Goal: Transaction & Acquisition: Book appointment/travel/reservation

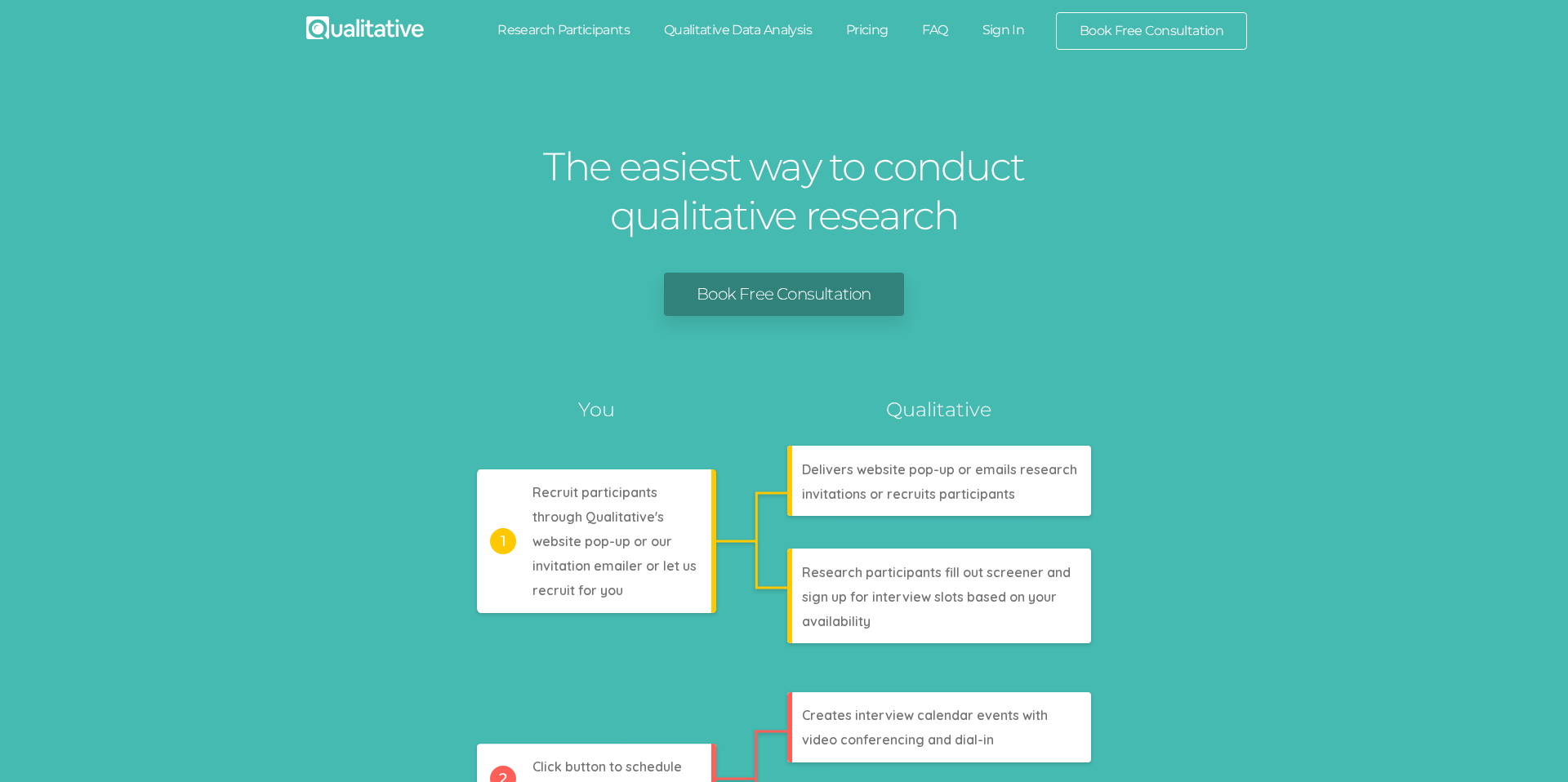
click at [576, 41] on link "Research Participants" at bounding box center [564, 30] width 166 height 36
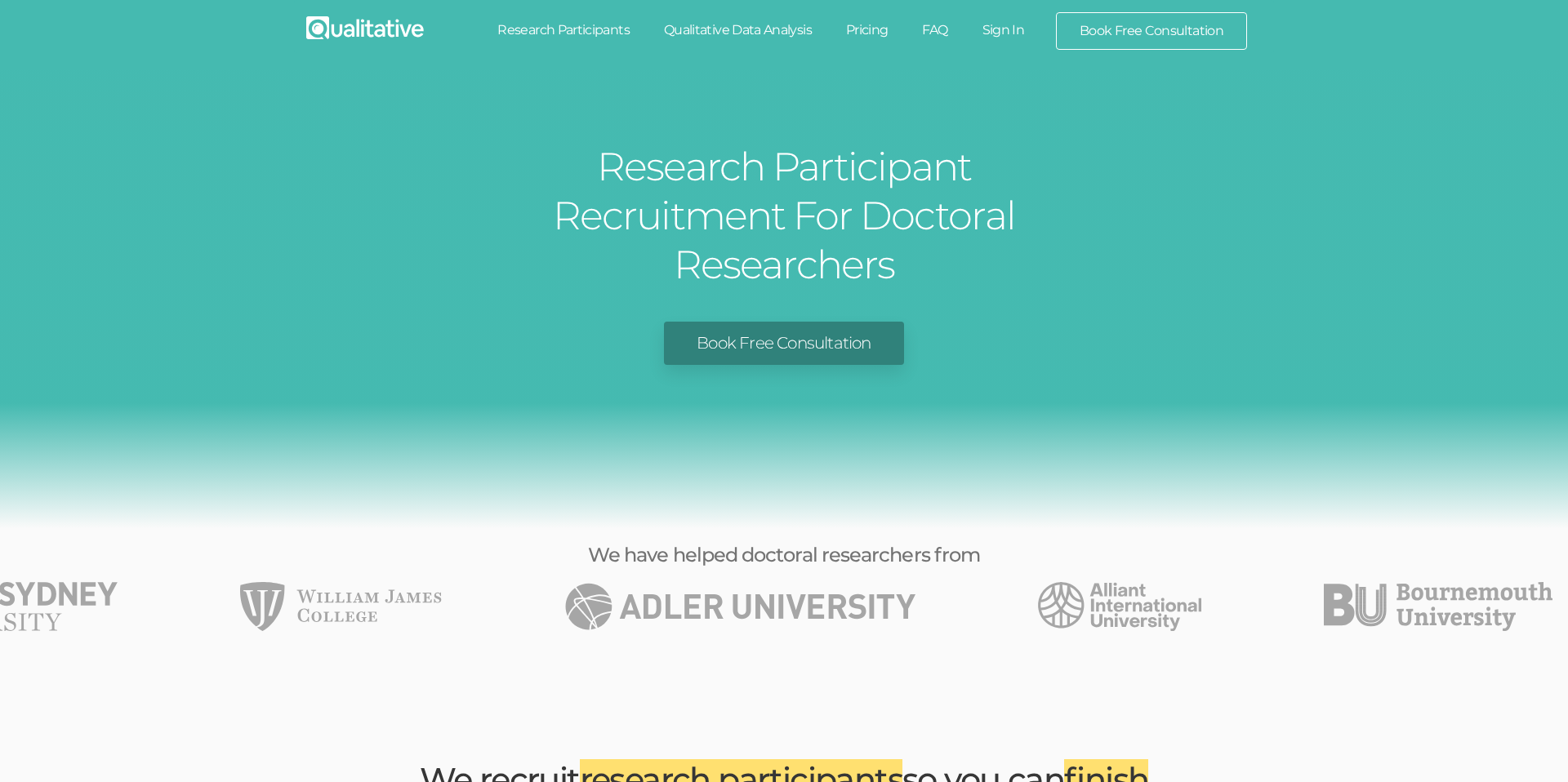
click at [846, 322] on link "Book Free Consultation" at bounding box center [783, 344] width 239 height 44
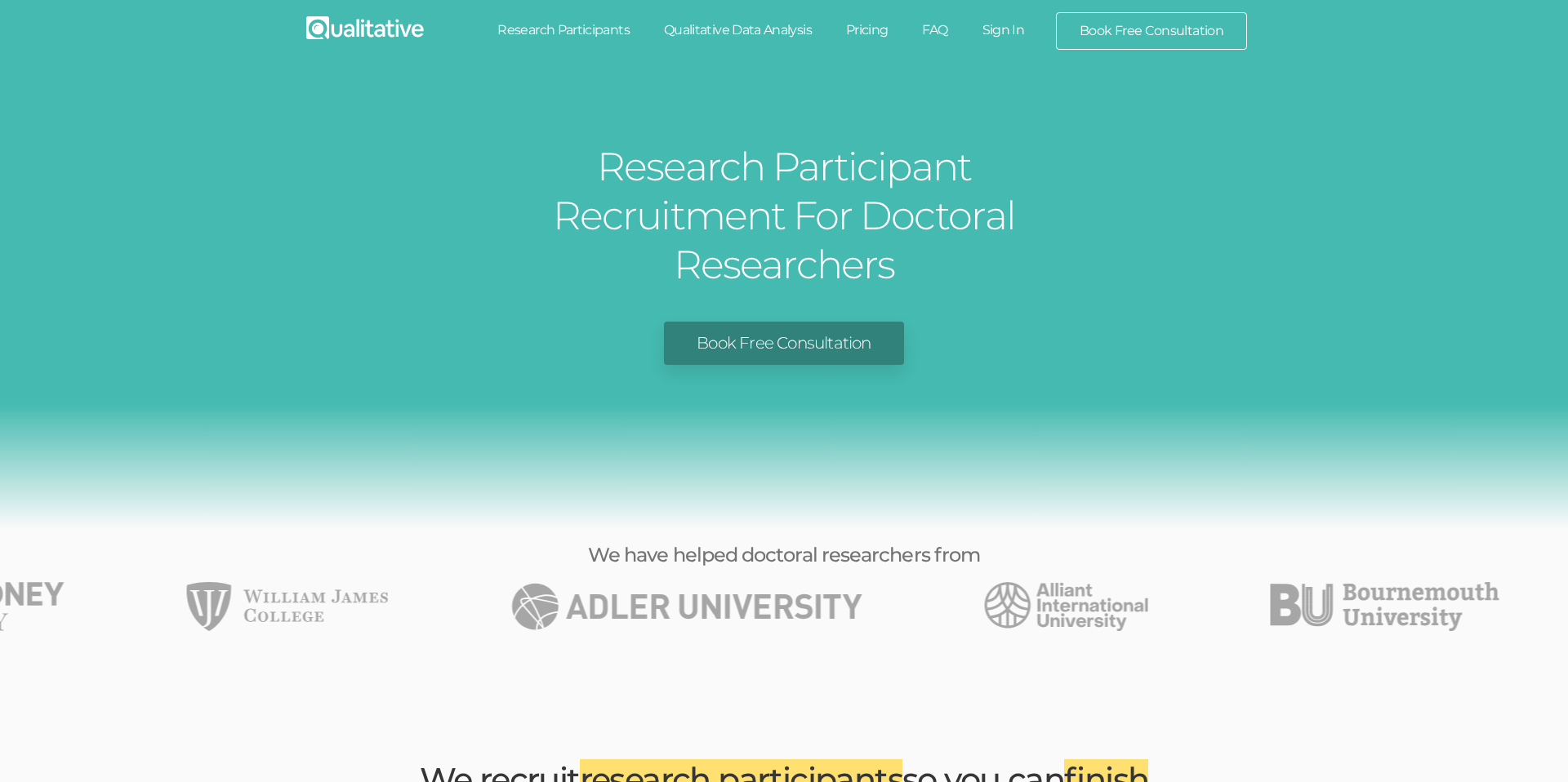
click at [571, 29] on link "Research Participants" at bounding box center [564, 30] width 166 height 36
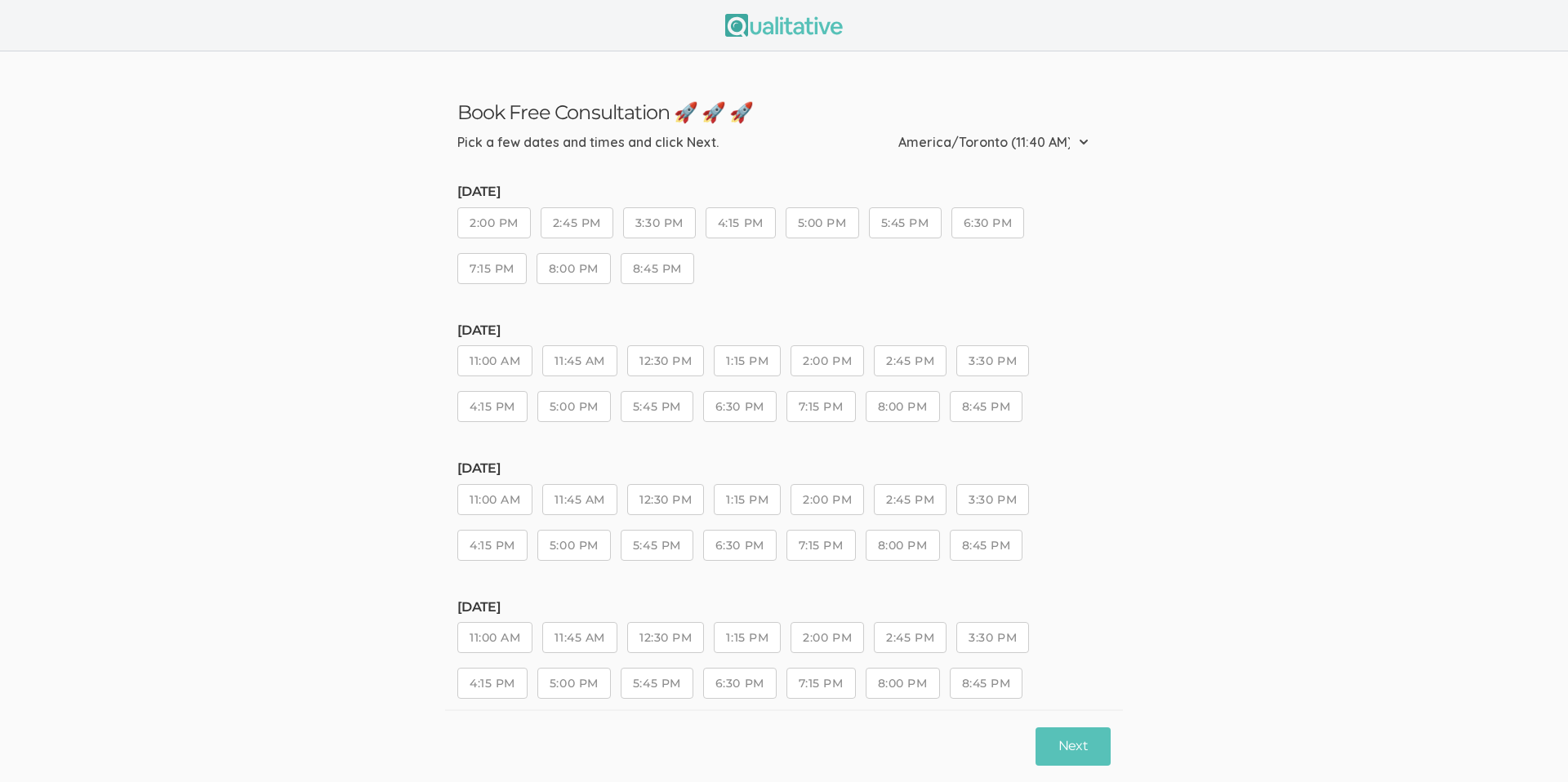
scroll to position [30, 0]
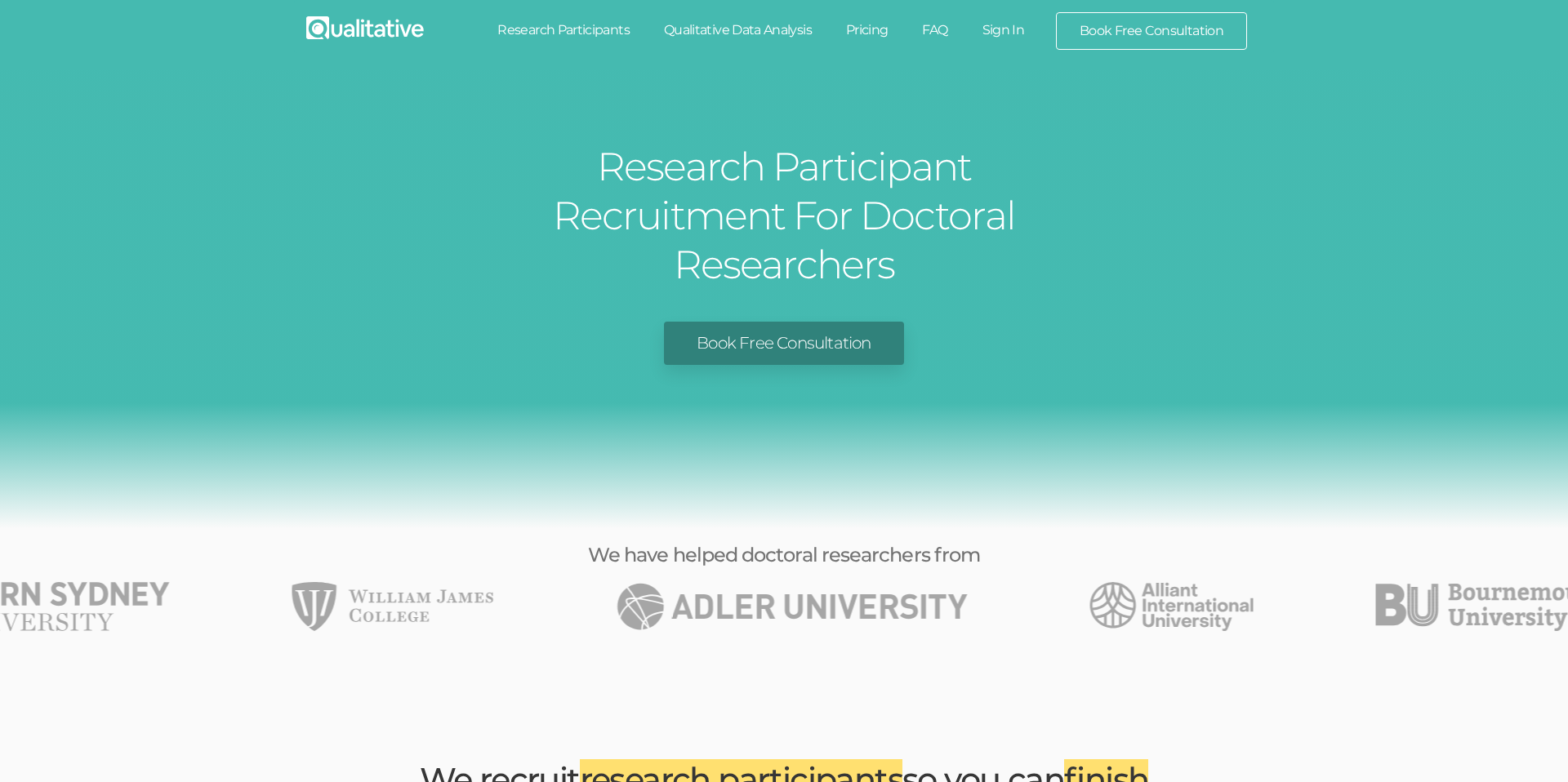
click at [543, 29] on link "Research Participants" at bounding box center [564, 30] width 166 height 36
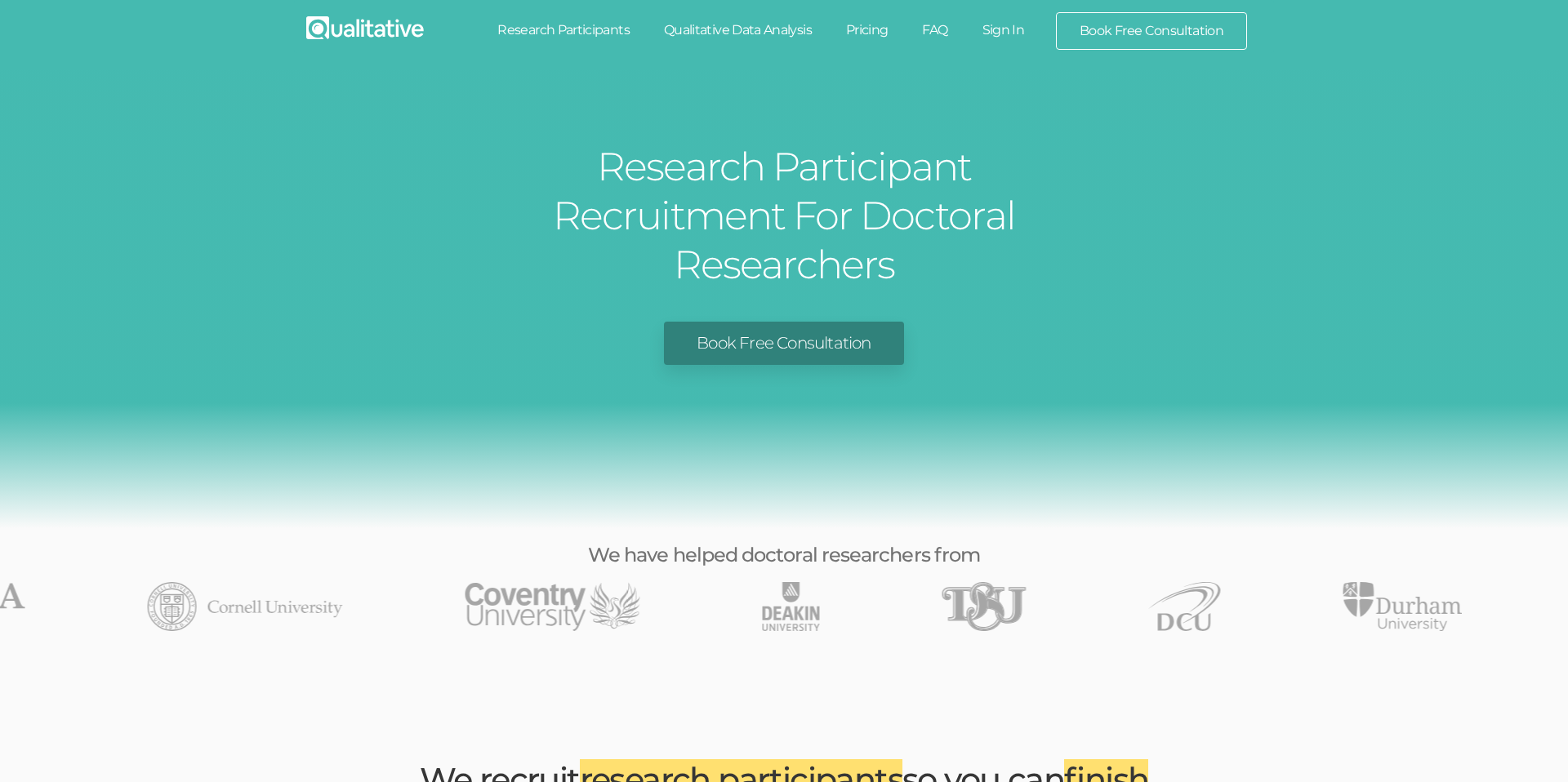
click at [1143, 322] on div "Book Free Consultation" at bounding box center [784, 344] width 1544 height 44
